Goal: Information Seeking & Learning: Check status

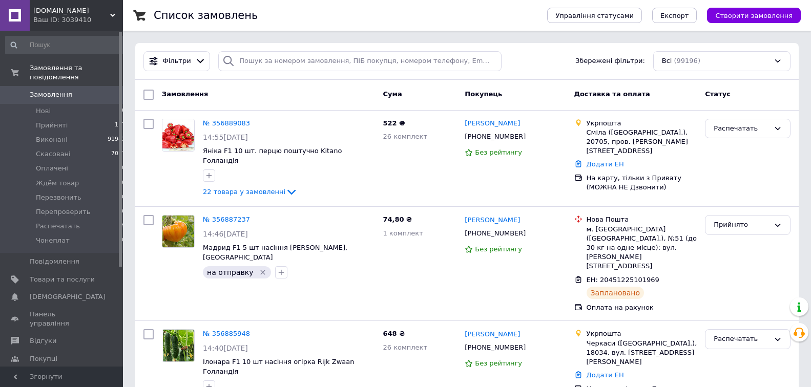
click at [111, 16] on icon at bounding box center [112, 15] width 5 height 5
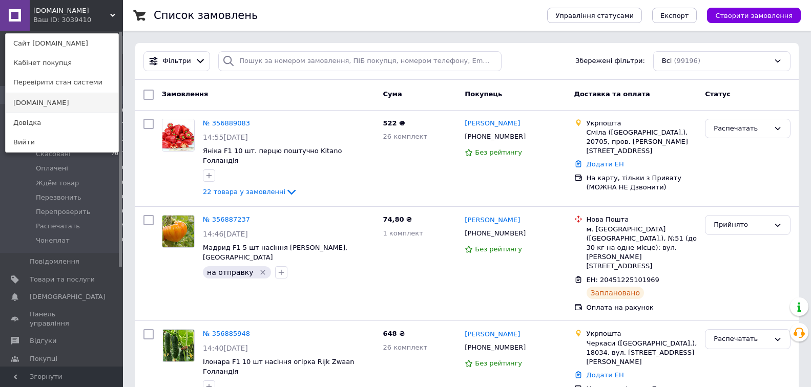
click at [67, 97] on link "[DOMAIN_NAME]" at bounding box center [62, 102] width 113 height 19
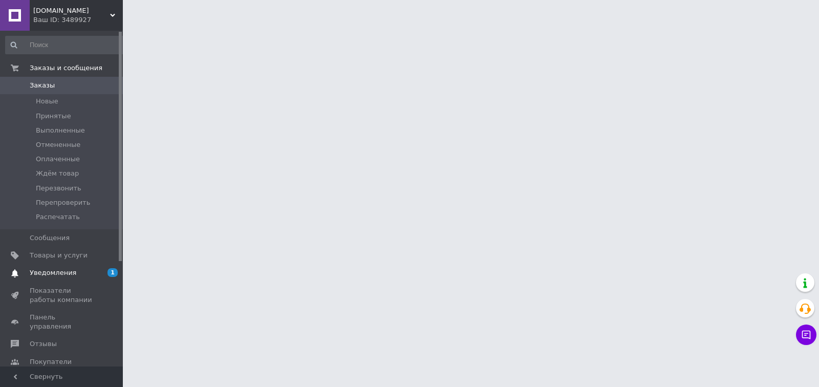
click at [65, 275] on span "Уведомления" at bounding box center [53, 272] width 47 height 9
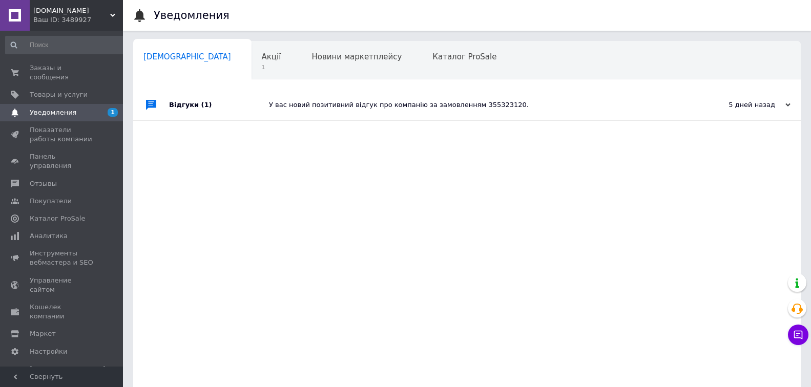
click at [474, 104] on div "У вас новий позитивний відгук про компанію за замовленням 355323120." at bounding box center [478, 104] width 419 height 9
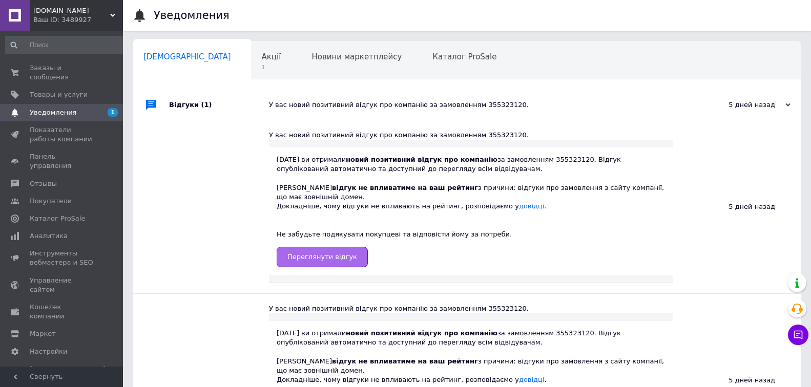
click at [323, 253] on span "Переглянути відгук" at bounding box center [322, 257] width 70 height 8
click at [72, 67] on span "Заказы и сообщения" at bounding box center [62, 73] width 65 height 18
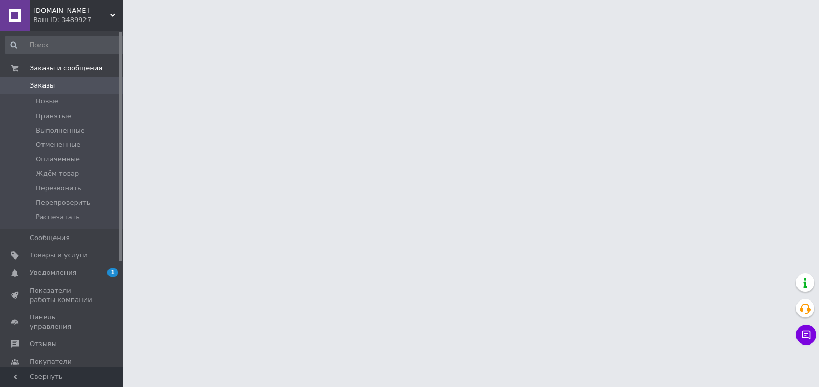
click at [52, 272] on span "Уведомления" at bounding box center [53, 272] width 47 height 9
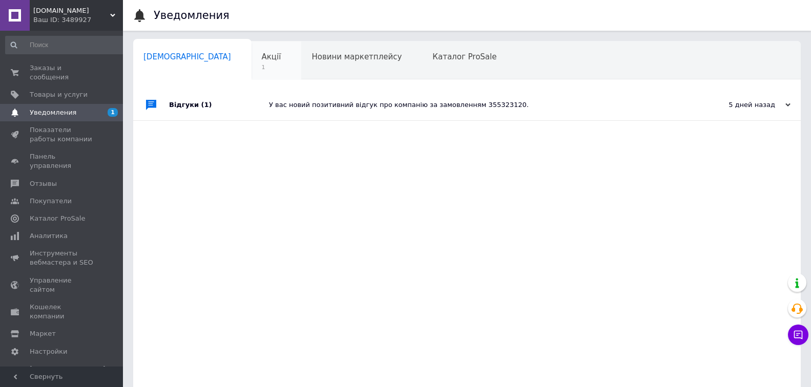
click at [262, 56] on span "Акції" at bounding box center [271, 56] width 19 height 9
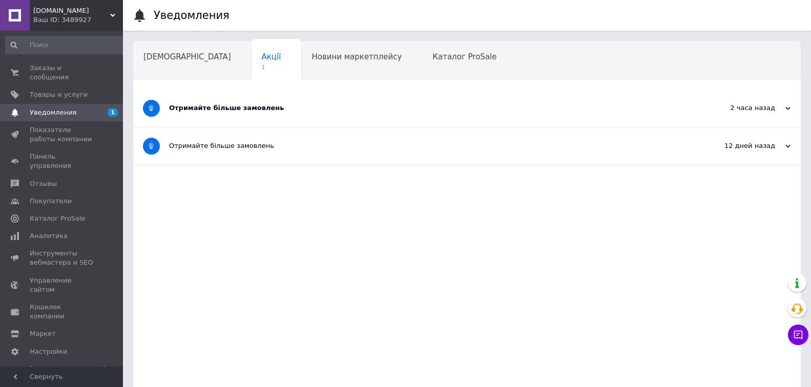
click at [238, 107] on div "Отримайте більше замовлень" at bounding box center [428, 107] width 519 height 9
